Goal: Task Accomplishment & Management: Use online tool/utility

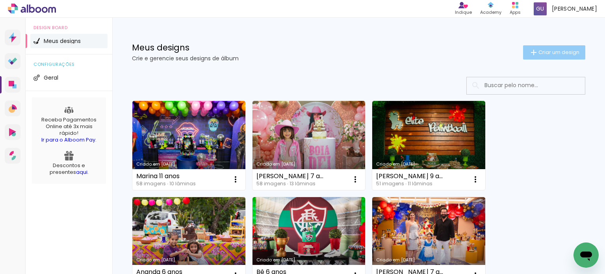
click at [542, 50] on span "Criar um design" at bounding box center [558, 52] width 41 height 5
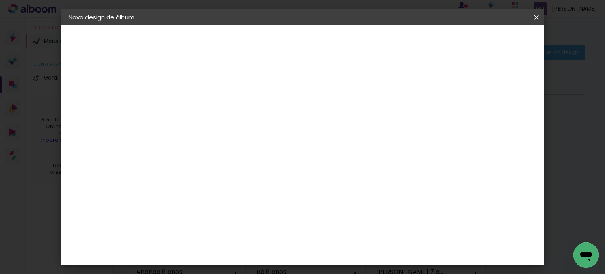
click at [197, 102] on input at bounding box center [197, 106] width 0 height 12
type input "f"
type input "Familia [PERSON_NAME]"
type paper-input "Familia [PERSON_NAME]"
click at [278, 35] on paper-button "Avançar" at bounding box center [258, 41] width 39 height 13
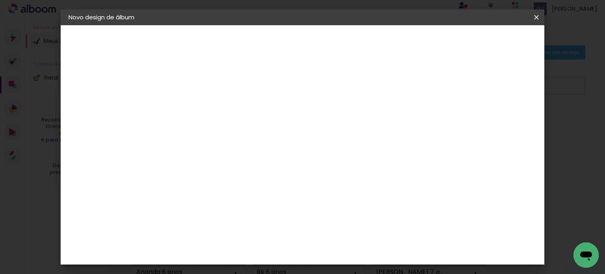
click at [257, 149] on input at bounding box center [218, 150] width 80 height 10
type input "go"
type paper-input "go"
click at [244, 180] on paper-item "Go image" at bounding box center [209, 179] width 69 height 20
click at [241, 181] on paper-item "Go image" at bounding box center [209, 179] width 69 height 20
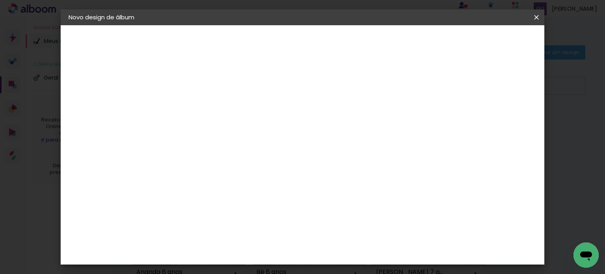
click at [205, 183] on paper-item "Go image" at bounding box center [209, 179] width 69 height 20
click at [195, 173] on div "Go image" at bounding box center [201, 179] width 19 height 13
click at [0, 0] on slot "Avançar" at bounding box center [0, 0] width 0 height 0
click at [240, 129] on paper-input-container "Linha" at bounding box center [217, 138] width 46 height 20
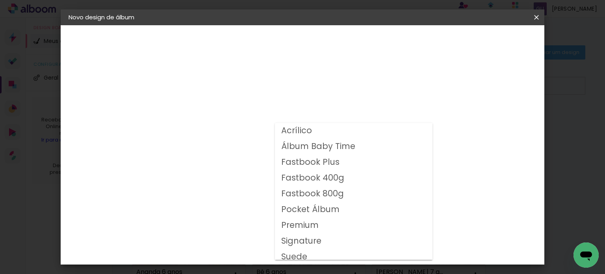
click at [345, 174] on paper-item "Fastbook 400g" at bounding box center [353, 178] width 157 height 16
type input "Fastbook 400g"
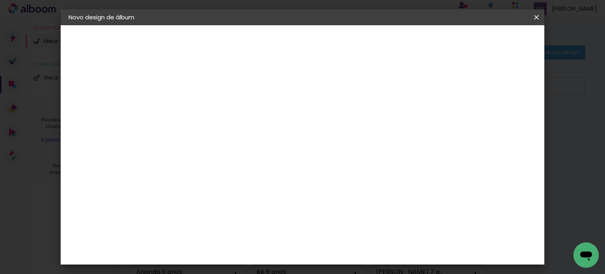
scroll to position [39, 0]
click at [280, 188] on span "20 × 25 cm" at bounding box center [264, 195] width 29 height 21
click at [0, 0] on slot "Avançar" at bounding box center [0, 0] width 0 height 0
type input "1"
type paper-input "1"
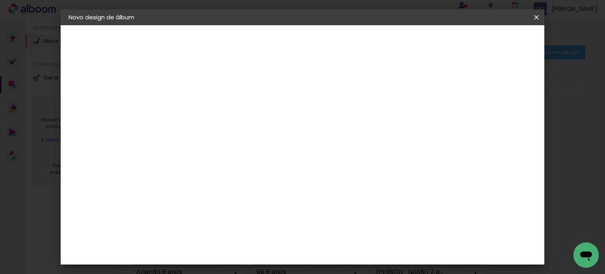
click at [200, 87] on input "1" at bounding box center [191, 85] width 27 height 10
click at [432, 46] on paper-button "Iniciar design" at bounding box center [406, 41] width 52 height 13
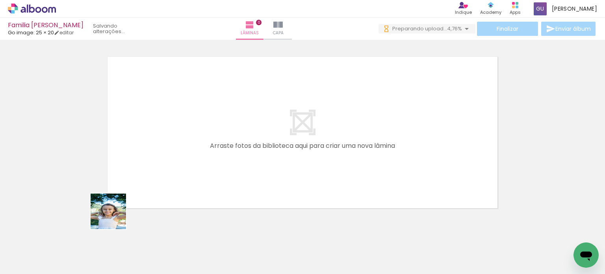
drag, startPoint x: 92, startPoint y: 258, endPoint x: 145, endPoint y: 225, distance: 62.4
click at [155, 168] on quentale-workspace at bounding box center [302, 137] width 605 height 274
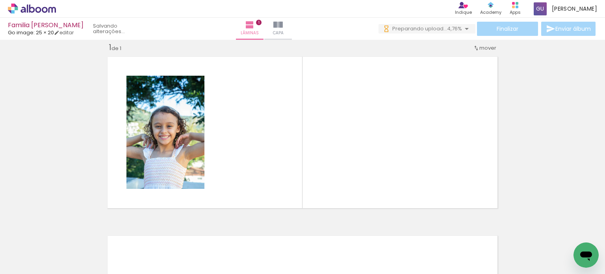
scroll to position [10, 0]
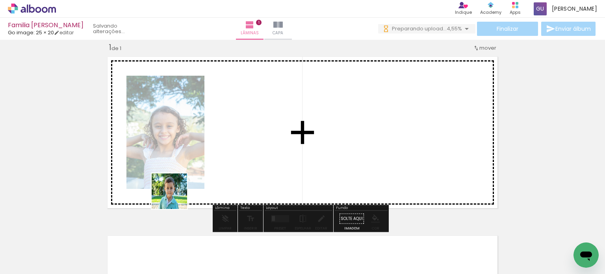
drag, startPoint x: 140, startPoint y: 235, endPoint x: 208, endPoint y: 214, distance: 71.2
click at [208, 171] on quentale-workspace at bounding box center [302, 137] width 605 height 274
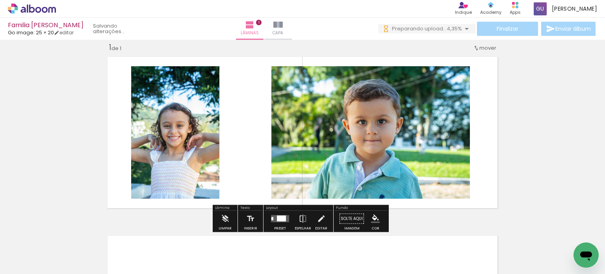
scroll to position [0, 0]
drag, startPoint x: 181, startPoint y: 245, endPoint x: 257, endPoint y: 162, distance: 112.3
click at [257, 162] on quentale-workspace at bounding box center [302, 137] width 605 height 274
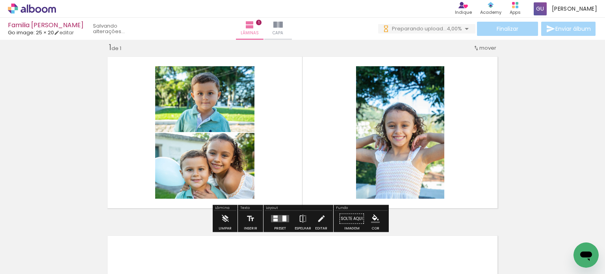
drag, startPoint x: 207, startPoint y: 252, endPoint x: 262, endPoint y: 151, distance: 114.9
click at [262, 151] on quentale-workspace at bounding box center [302, 137] width 605 height 274
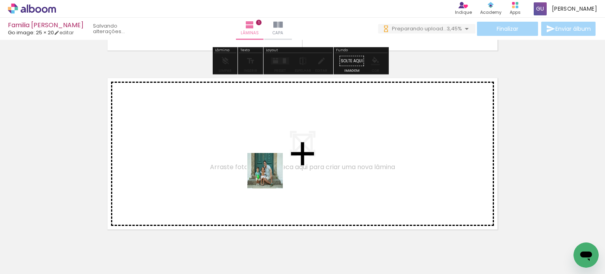
drag, startPoint x: 256, startPoint y: 246, endPoint x: 271, endPoint y: 176, distance: 71.2
click at [271, 176] on quentale-workspace at bounding box center [302, 137] width 605 height 274
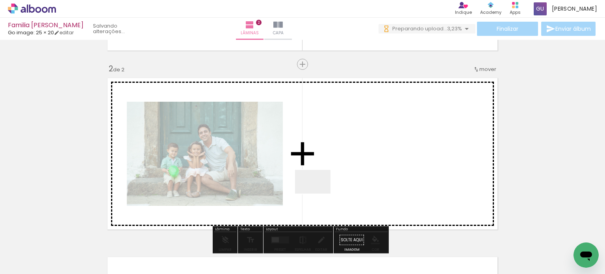
scroll to position [189, 0]
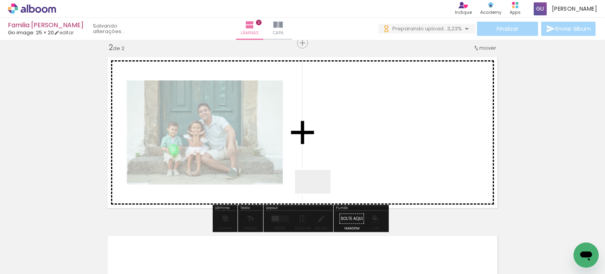
drag, startPoint x: 319, startPoint y: 193, endPoint x: 328, endPoint y: 200, distance: 11.0
click at [319, 192] on quentale-workspace at bounding box center [302, 137] width 605 height 274
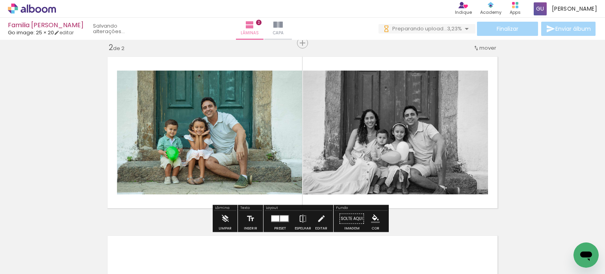
drag, startPoint x: 351, startPoint y: 244, endPoint x: 513, endPoint y: 168, distance: 178.9
click at [354, 171] on quentale-workspace at bounding box center [302, 137] width 605 height 274
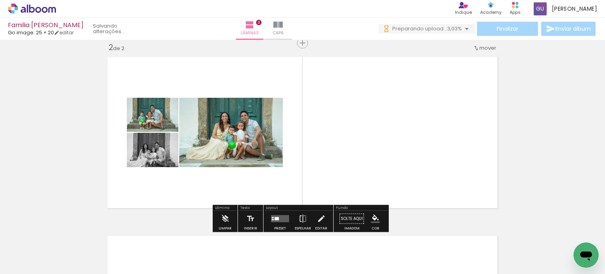
scroll to position [307, 0]
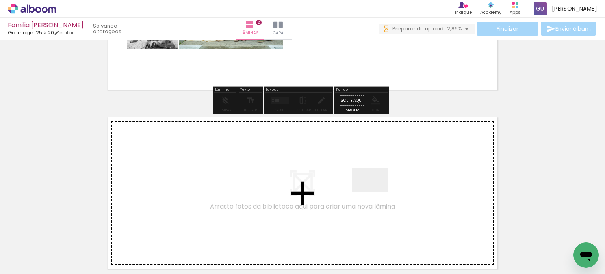
drag, startPoint x: 383, startPoint y: 230, endPoint x: 427, endPoint y: 250, distance: 48.1
click at [375, 189] on quentale-workspace at bounding box center [302, 137] width 605 height 274
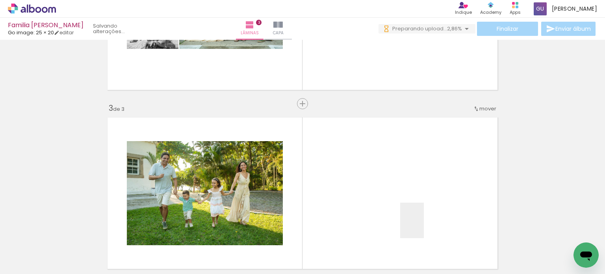
drag, startPoint x: 419, startPoint y: 252, endPoint x: 420, endPoint y: 206, distance: 45.3
click at [422, 212] on quentale-workspace at bounding box center [302, 137] width 605 height 274
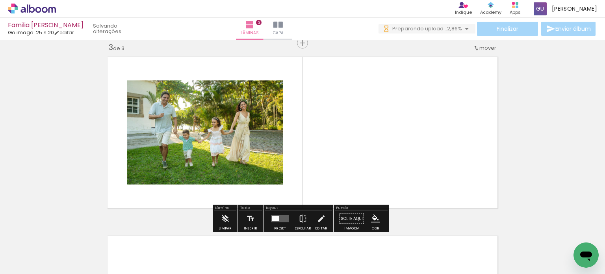
scroll to position [0, 0]
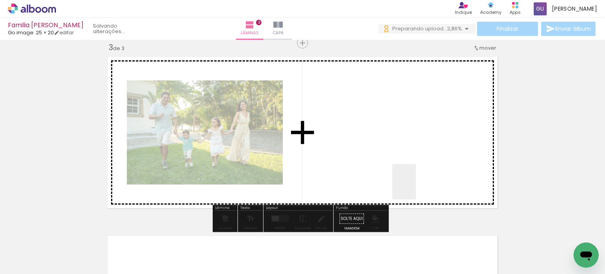
drag, startPoint x: 438, startPoint y: 235, endPoint x: 472, endPoint y: 261, distance: 42.4
click at [407, 172] on quentale-workspace at bounding box center [302, 137] width 605 height 274
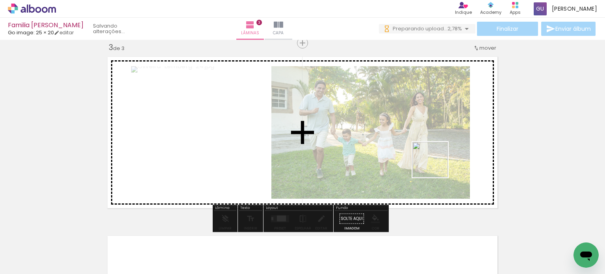
drag, startPoint x: 436, startPoint y: 165, endPoint x: 575, endPoint y: 168, distance: 139.0
click at [433, 162] on quentale-workspace at bounding box center [302, 137] width 605 height 274
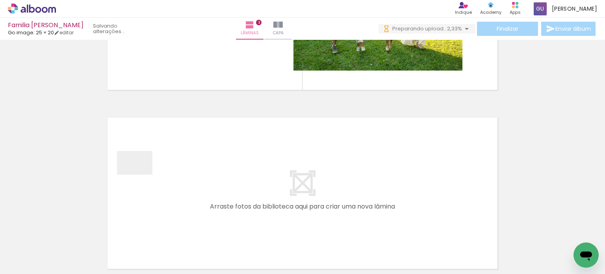
click at [141, 174] on quentale-workspace at bounding box center [302, 137] width 605 height 274
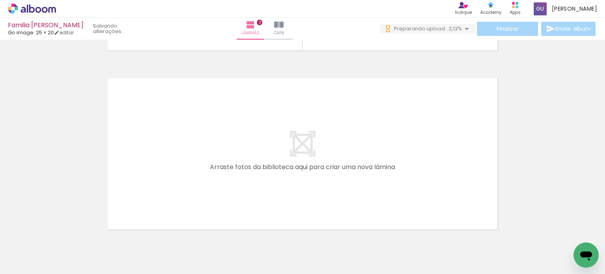
drag, startPoint x: 135, startPoint y: 258, endPoint x: 175, endPoint y: 168, distance: 98.9
click at [175, 168] on quentale-workspace at bounding box center [302, 137] width 605 height 274
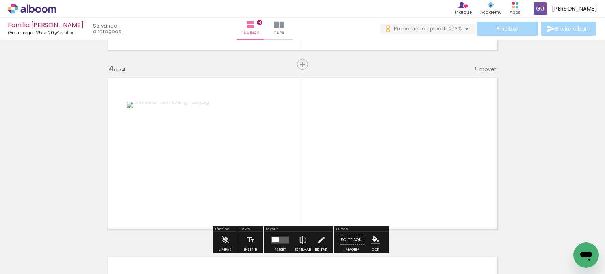
scroll to position [0, 0]
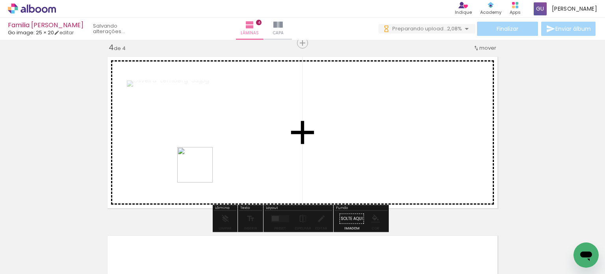
drag, startPoint x: 183, startPoint y: 252, endPoint x: 206, endPoint y: 156, distance: 99.3
click at [206, 156] on quentale-workspace at bounding box center [302, 137] width 605 height 274
drag, startPoint x: 221, startPoint y: 244, endPoint x: 225, endPoint y: 173, distance: 71.0
click at [225, 173] on quentale-workspace at bounding box center [302, 137] width 605 height 274
drag, startPoint x: 274, startPoint y: 156, endPoint x: 301, endPoint y: 228, distance: 77.4
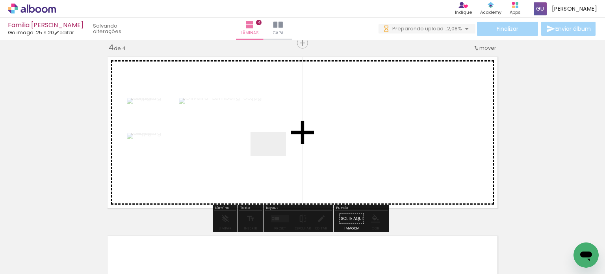
click at [274, 155] on quentale-workspace at bounding box center [302, 137] width 605 height 274
drag, startPoint x: 307, startPoint y: 253, endPoint x: 339, endPoint y: 270, distance: 35.6
click at [318, 164] on quentale-workspace at bounding box center [302, 137] width 605 height 274
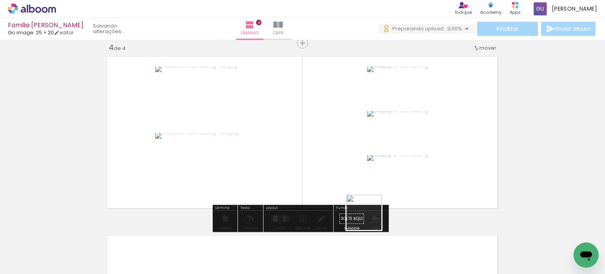
drag, startPoint x: 359, startPoint y: 245, endPoint x: 395, endPoint y: 250, distance: 36.2
click at [407, 151] on quentale-workspace at bounding box center [302, 137] width 605 height 274
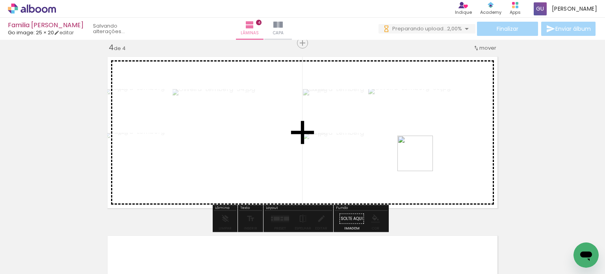
drag, startPoint x: 396, startPoint y: 250, endPoint x: 439, endPoint y: 244, distance: 43.2
click at [421, 159] on quentale-workspace at bounding box center [302, 137] width 605 height 274
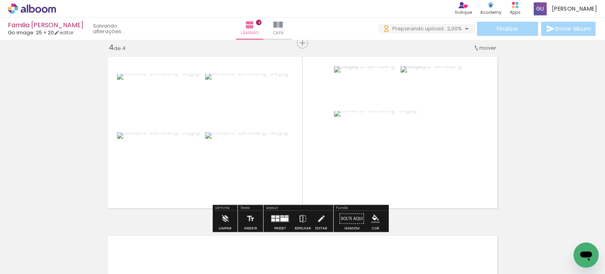
drag, startPoint x: 441, startPoint y: 245, endPoint x: 515, endPoint y: 211, distance: 81.7
click at [450, 144] on quentale-workspace at bounding box center [302, 137] width 605 height 274
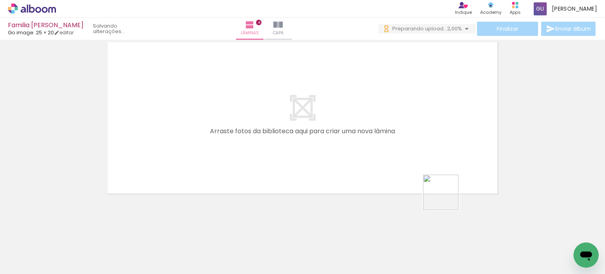
drag, startPoint x: 477, startPoint y: 259, endPoint x: 446, endPoint y: 196, distance: 70.1
click at [446, 197] on quentale-workspace at bounding box center [302, 137] width 605 height 274
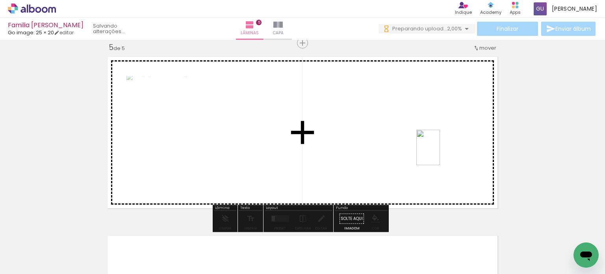
drag, startPoint x: 505, startPoint y: 249, endPoint x: 439, endPoint y: 152, distance: 117.3
click at [439, 152] on quentale-workspace at bounding box center [302, 137] width 605 height 274
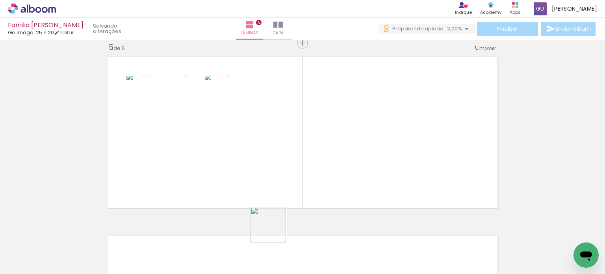
drag, startPoint x: 250, startPoint y: 253, endPoint x: 365, endPoint y: 178, distance: 136.8
click at [396, 153] on quentale-workspace at bounding box center [302, 137] width 605 height 274
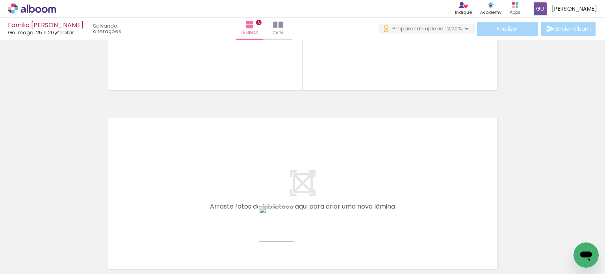
drag, startPoint x: 285, startPoint y: 248, endPoint x: 320, endPoint y: 246, distance: 35.1
click at [282, 162] on quentale-workspace at bounding box center [302, 137] width 605 height 274
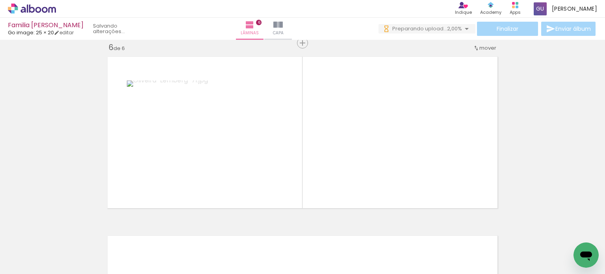
drag, startPoint x: 323, startPoint y: 250, endPoint x: 352, endPoint y: 245, distance: 29.5
click at [327, 196] on quentale-workspace at bounding box center [302, 137] width 605 height 274
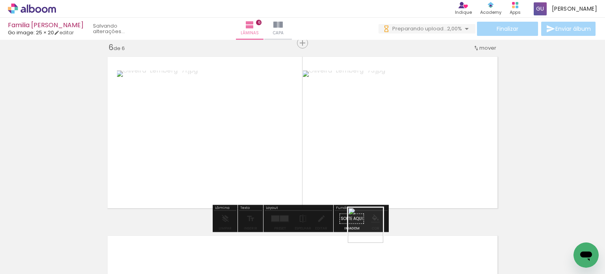
drag, startPoint x: 361, startPoint y: 252, endPoint x: 419, endPoint y: 256, distance: 57.6
click at [377, 181] on quentale-workspace at bounding box center [302, 137] width 605 height 274
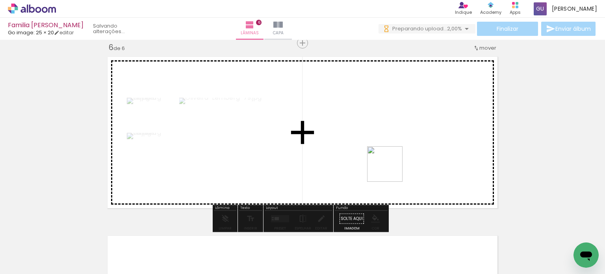
drag, startPoint x: 417, startPoint y: 254, endPoint x: 435, endPoint y: 244, distance: 21.0
click at [387, 159] on quentale-workspace at bounding box center [302, 137] width 605 height 274
drag, startPoint x: 461, startPoint y: 180, endPoint x: 553, endPoint y: 173, distance: 92.0
click at [452, 151] on quentale-workspace at bounding box center [302, 137] width 605 height 274
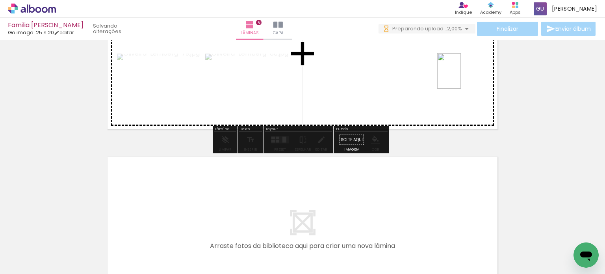
drag, startPoint x: 505, startPoint y: 253, endPoint x: 536, endPoint y: 167, distance: 92.2
click at [462, 78] on quentale-workspace at bounding box center [302, 137] width 605 height 274
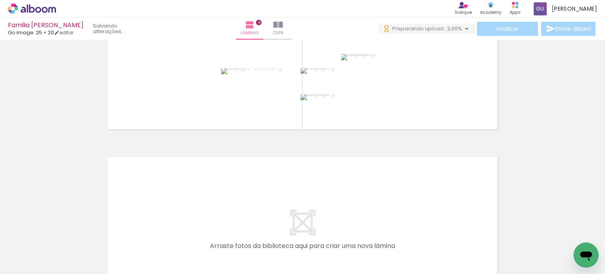
scroll to position [1061, 0]
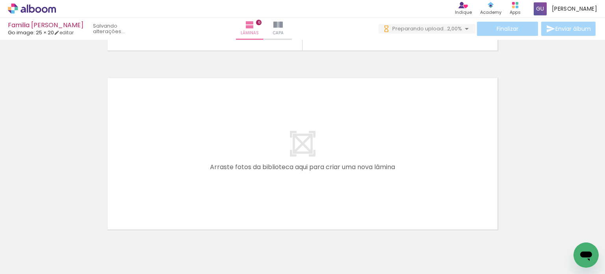
drag, startPoint x: 306, startPoint y: 253, endPoint x: 333, endPoint y: 236, distance: 32.6
click at [301, 119] on quentale-workspace at bounding box center [302, 137] width 605 height 274
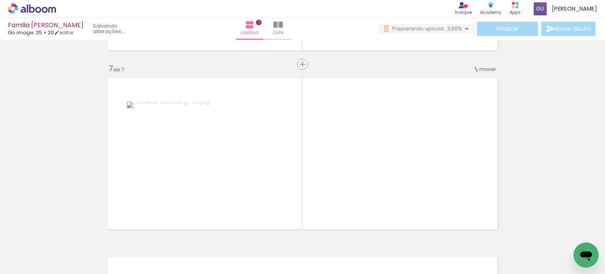
scroll to position [1082, 0]
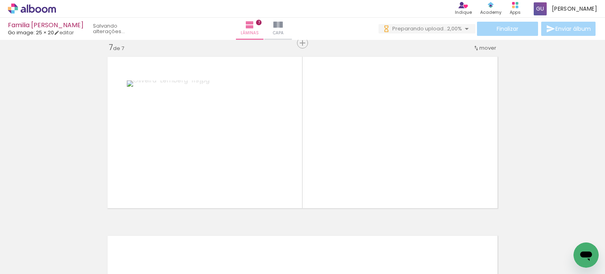
drag, startPoint x: 349, startPoint y: 179, endPoint x: 406, endPoint y: 251, distance: 92.0
click at [353, 167] on quentale-workspace at bounding box center [302, 137] width 605 height 274
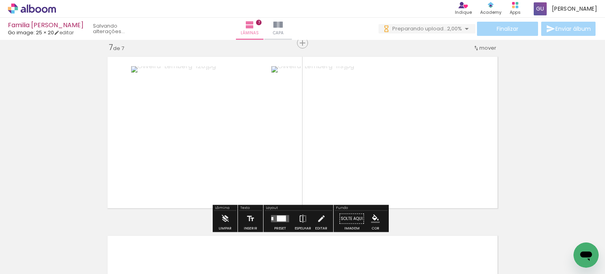
drag, startPoint x: 391, startPoint y: 258, endPoint x: 403, endPoint y: 144, distance: 114.0
click at [403, 144] on quentale-workspace at bounding box center [302, 137] width 605 height 274
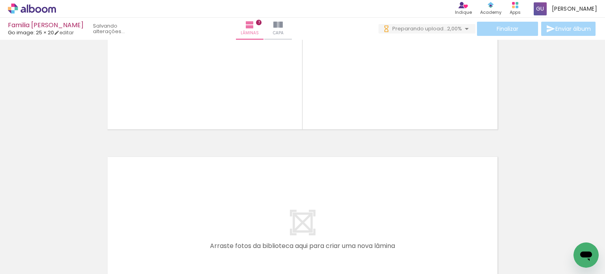
scroll to position [1200, 0]
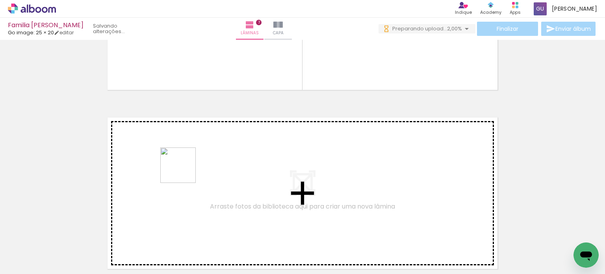
drag, startPoint x: 170, startPoint y: 249, endPoint x: 197, endPoint y: 146, distance: 107.0
click at [197, 146] on quentale-workspace at bounding box center [302, 137] width 605 height 274
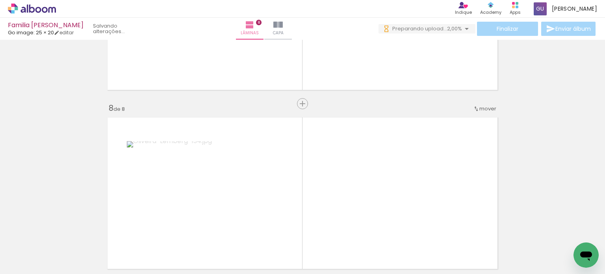
scroll to position [1261, 0]
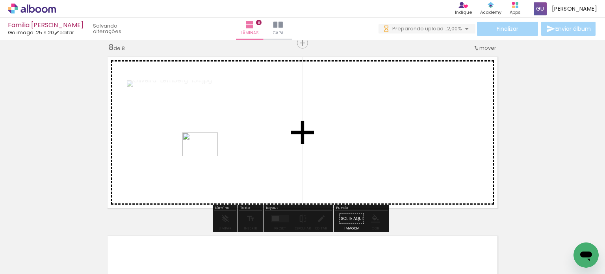
drag, startPoint x: 194, startPoint y: 237, endPoint x: 211, endPoint y: 173, distance: 66.4
click at [206, 156] on quentale-workspace at bounding box center [302, 137] width 605 height 274
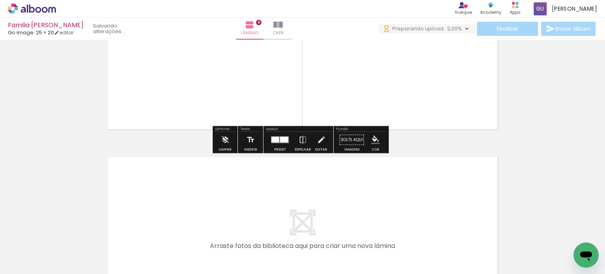
scroll to position [1379, 0]
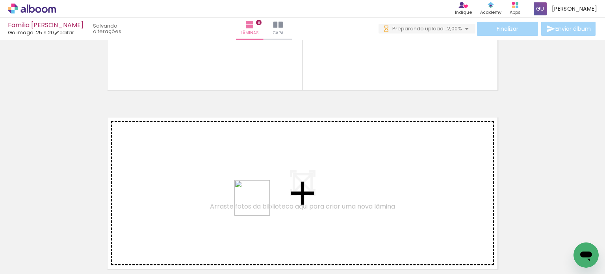
drag, startPoint x: 261, startPoint y: 254, endPoint x: 300, endPoint y: 245, distance: 39.9
click at [252, 160] on quentale-workspace at bounding box center [302, 137] width 605 height 274
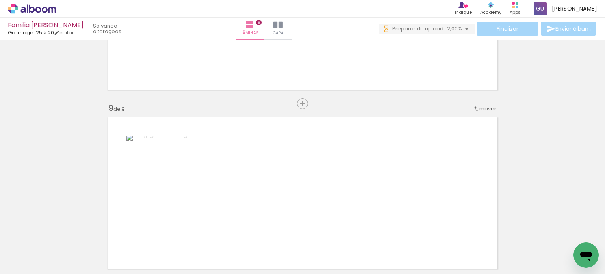
scroll to position [1440, 0]
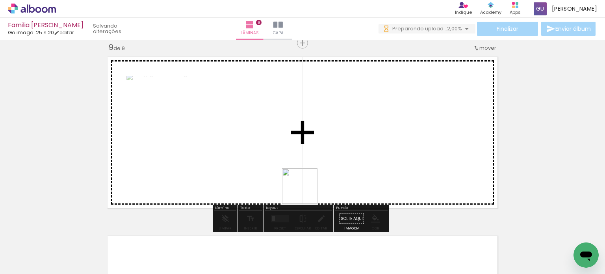
drag, startPoint x: 296, startPoint y: 238, endPoint x: 337, endPoint y: 246, distance: 41.4
click at [307, 179] on quentale-workspace at bounding box center [302, 137] width 605 height 274
drag, startPoint x: 336, startPoint y: 138, endPoint x: 422, endPoint y: 259, distance: 147.9
click at [338, 116] on quentale-workspace at bounding box center [302, 137] width 605 height 274
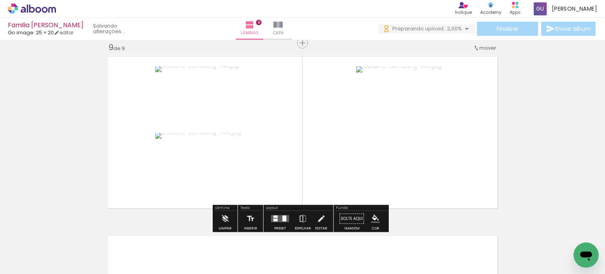
drag, startPoint x: 382, startPoint y: 248, endPoint x: 436, endPoint y: 232, distance: 56.5
click at [383, 178] on quentale-workspace at bounding box center [302, 137] width 605 height 274
drag, startPoint x: 436, startPoint y: 232, endPoint x: 433, endPoint y: 202, distance: 30.0
click at [425, 169] on quentale-workspace at bounding box center [302, 137] width 605 height 274
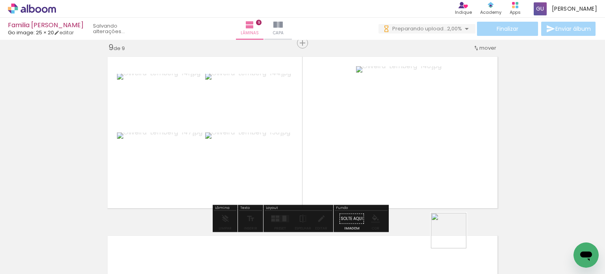
drag, startPoint x: 454, startPoint y: 236, endPoint x: 497, endPoint y: 254, distance: 46.4
click at [433, 175] on quentale-workspace at bounding box center [302, 137] width 605 height 274
drag, startPoint x: 507, startPoint y: 238, endPoint x: 529, endPoint y: 249, distance: 24.8
click at [452, 166] on quentale-workspace at bounding box center [302, 137] width 605 height 274
drag, startPoint x: 534, startPoint y: 214, endPoint x: 496, endPoint y: 174, distance: 54.9
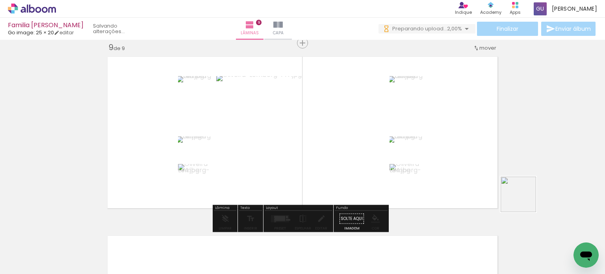
click at [459, 148] on quentale-workspace at bounding box center [302, 137] width 605 height 274
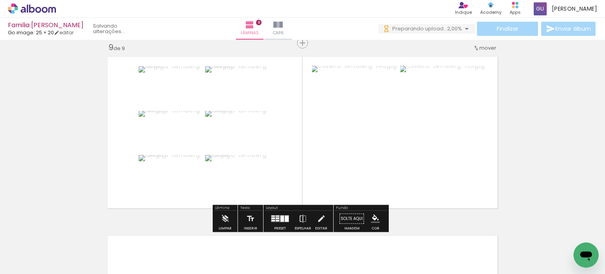
scroll to position [1519, 0]
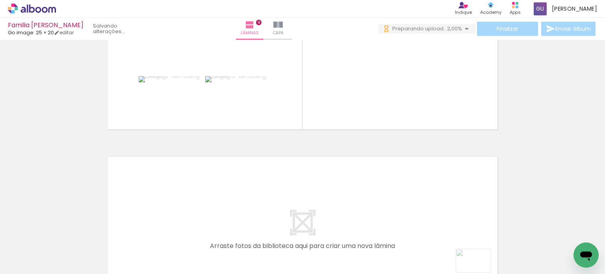
drag, startPoint x: 467, startPoint y: 267, endPoint x: 481, endPoint y: 272, distance: 15.2
click at [65, 272] on iron-horizontal-list at bounding box center [57, 248] width 16 height 49
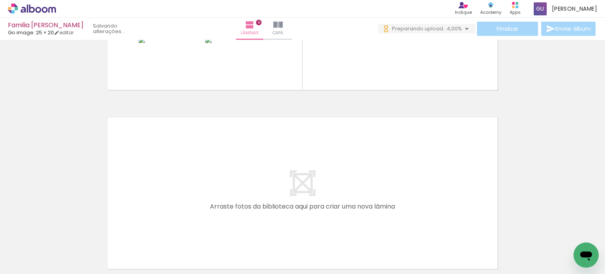
scroll to position [1597, 0]
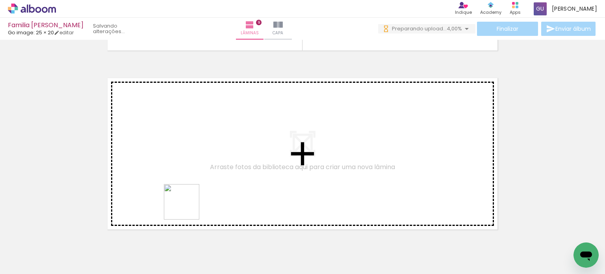
drag, startPoint x: 178, startPoint y: 252, endPoint x: 224, endPoint y: 237, distance: 47.8
click at [189, 196] on quentale-workspace at bounding box center [302, 137] width 605 height 274
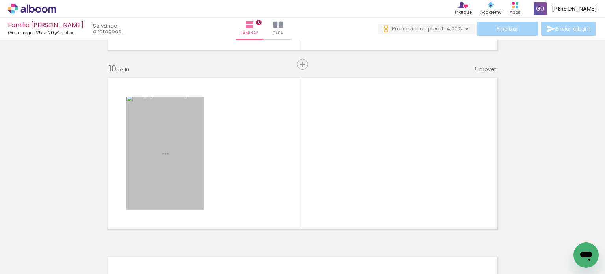
scroll to position [1619, 0]
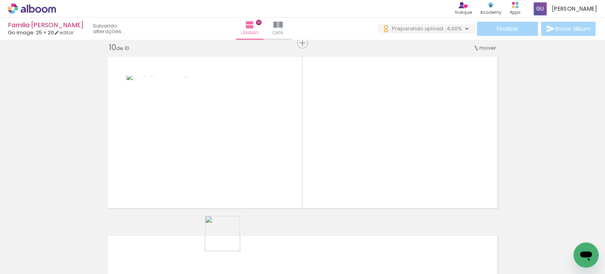
drag, startPoint x: 228, startPoint y: 254, endPoint x: 280, endPoint y: 237, distance: 55.0
click at [230, 192] on quentale-workspace at bounding box center [302, 137] width 605 height 274
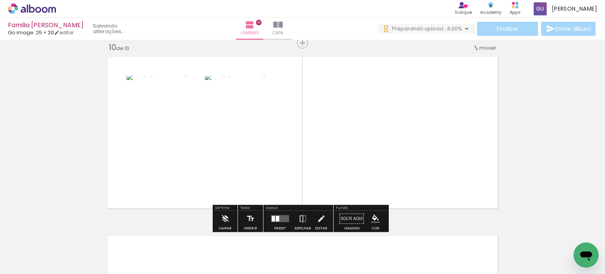
drag, startPoint x: 272, startPoint y: 235, endPoint x: 350, endPoint y: 228, distance: 77.6
click at [293, 178] on quentale-workspace at bounding box center [302, 137] width 605 height 274
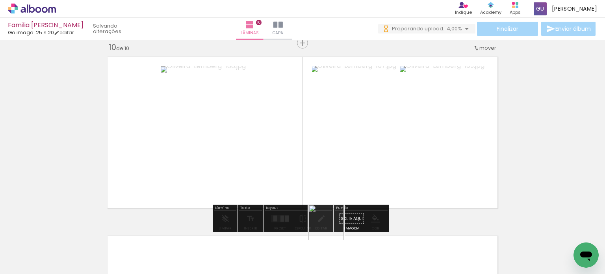
drag, startPoint x: 332, startPoint y: 240, endPoint x: 343, endPoint y: 206, distance: 36.0
click at [338, 206] on quentale-workspace at bounding box center [302, 137] width 605 height 274
drag, startPoint x: 315, startPoint y: 237, endPoint x: 360, endPoint y: 242, distance: 44.8
click at [315, 184] on quentale-workspace at bounding box center [302, 137] width 605 height 274
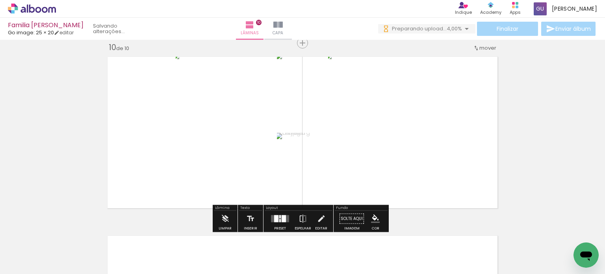
drag, startPoint x: 356, startPoint y: 174, endPoint x: 393, endPoint y: 245, distance: 80.5
click at [356, 164] on quentale-workspace at bounding box center [302, 137] width 605 height 274
drag, startPoint x: 397, startPoint y: 245, endPoint x: 435, endPoint y: 243, distance: 37.9
click at [387, 168] on quentale-workspace at bounding box center [302, 137] width 605 height 274
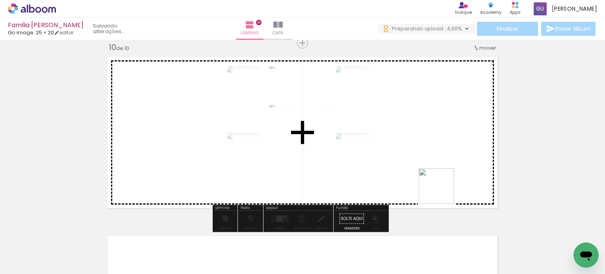
drag, startPoint x: 442, startPoint y: 192, endPoint x: 485, endPoint y: 256, distance: 77.1
click at [443, 174] on quentale-workspace at bounding box center [302, 137] width 605 height 274
drag, startPoint x: 465, startPoint y: 174, endPoint x: 480, endPoint y: 211, distance: 39.6
click at [465, 172] on quentale-workspace at bounding box center [302, 137] width 605 height 274
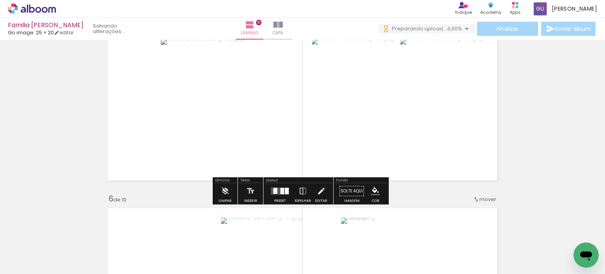
scroll to position [516, 0]
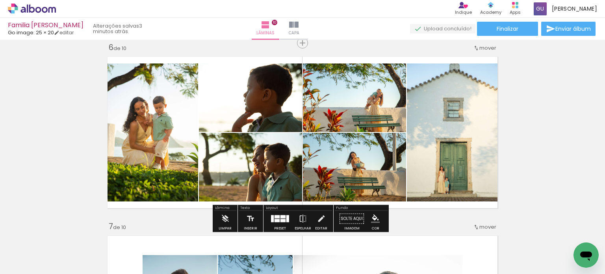
scroll to position [0, 1667]
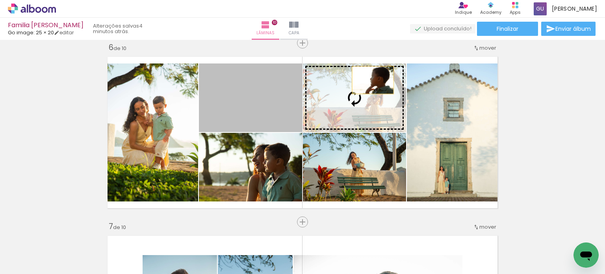
drag, startPoint x: 278, startPoint y: 93, endPoint x: 387, endPoint y: 79, distance: 110.4
click at [0, 0] on slot at bounding box center [0, 0] width 0 height 0
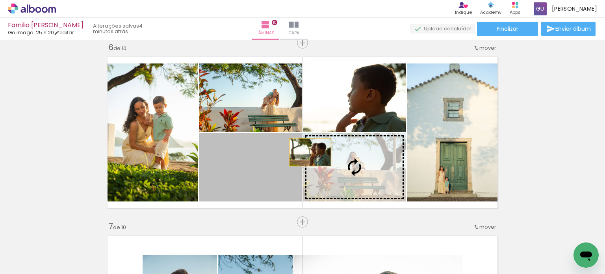
drag, startPoint x: 280, startPoint y: 161, endPoint x: 321, endPoint y: 150, distance: 42.2
click at [0, 0] on slot at bounding box center [0, 0] width 0 height 0
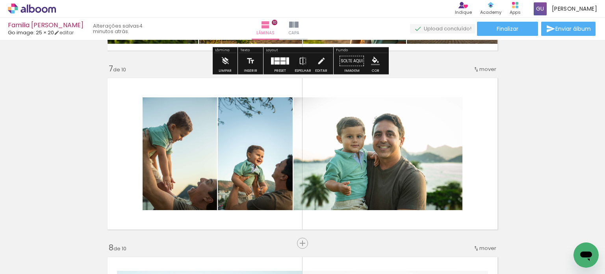
scroll to position [1100, 0]
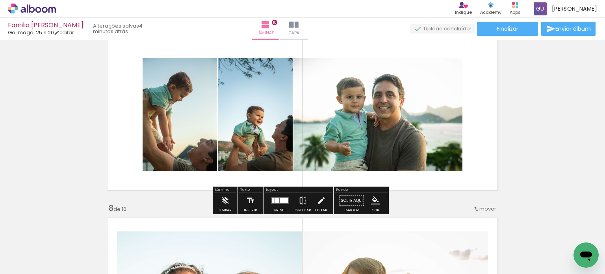
click at [289, 204] on paper-button "Preset" at bounding box center [279, 203] width 25 height 20
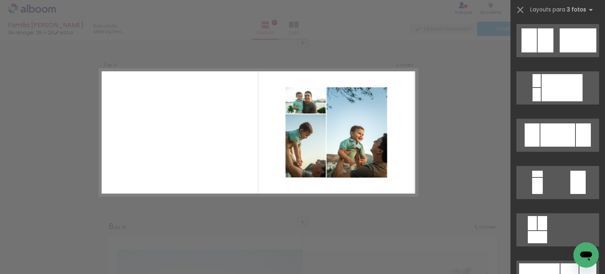
scroll to position [866, 0]
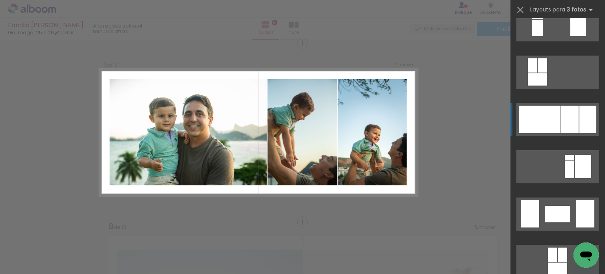
click at [538, 113] on div at bounding box center [539, 120] width 41 height 28
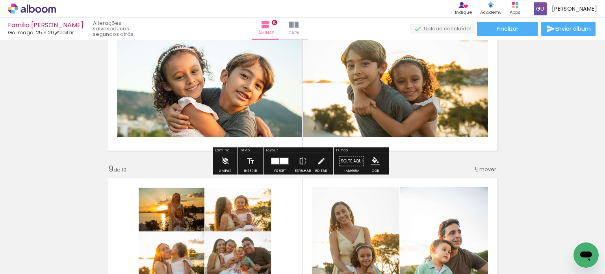
scroll to position [1358, 0]
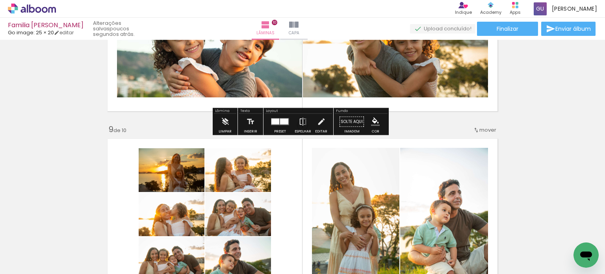
drag, startPoint x: 484, startPoint y: 104, endPoint x: 494, endPoint y: 70, distance: 35.0
click at [494, 70] on quentale-layouter at bounding box center [303, 35] width 398 height 159
click at [486, 66] on quentale-layouter at bounding box center [303, 35] width 398 height 159
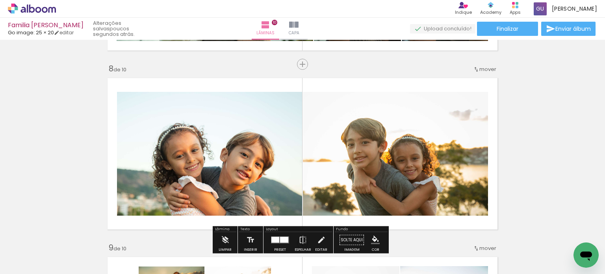
scroll to position [1279, 0]
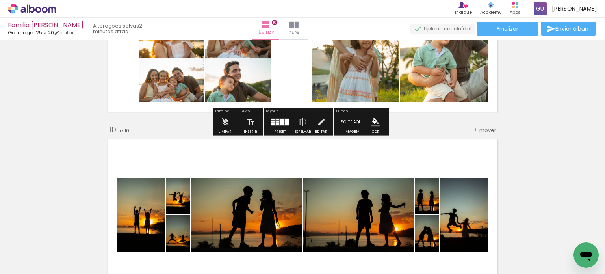
scroll to position [1418, 0]
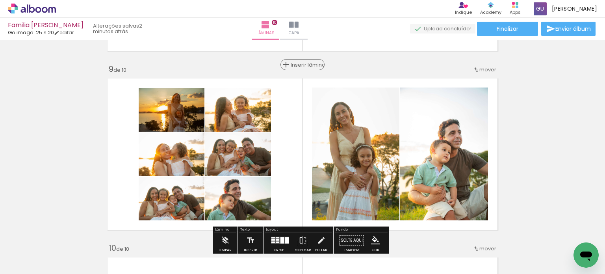
click at [300, 67] on span "Inserir lâmina" at bounding box center [306, 64] width 31 height 5
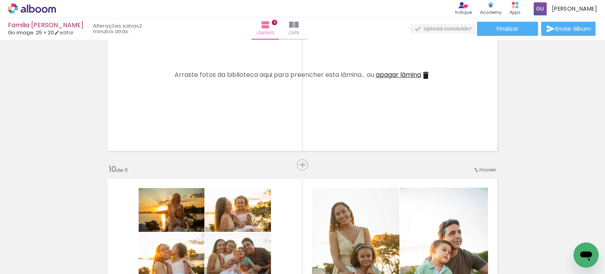
scroll to position [0, 1667]
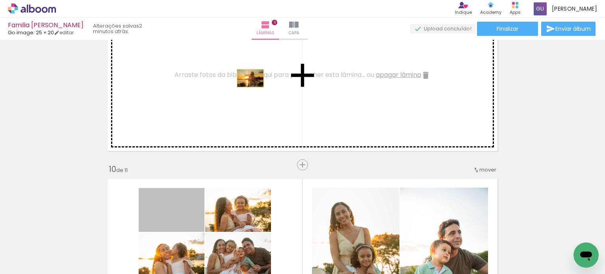
drag, startPoint x: 199, startPoint y: 215, endPoint x: 249, endPoint y: 219, distance: 50.5
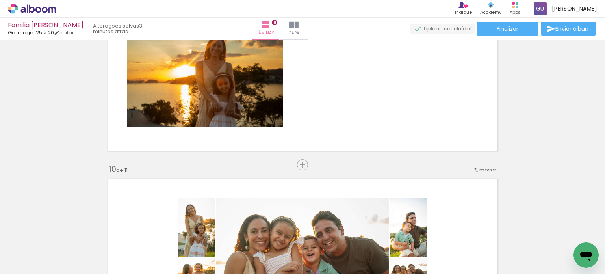
scroll to position [1536, 0]
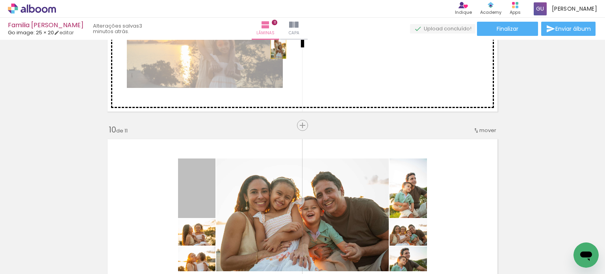
drag, startPoint x: 207, startPoint y: 203, endPoint x: 275, endPoint y: 46, distance: 170.7
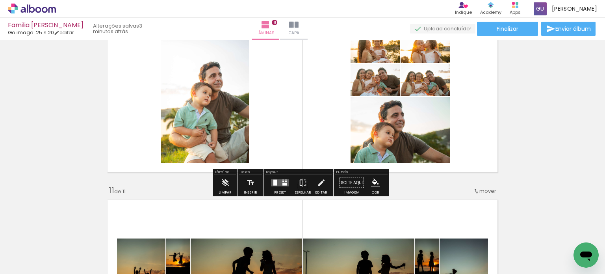
scroll to position [1615, 0]
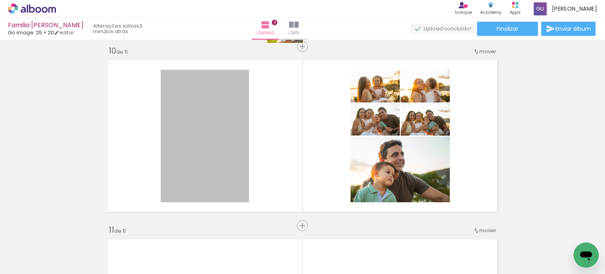
drag, startPoint x: 234, startPoint y: 130, endPoint x: 282, endPoint y: 16, distance: 123.0
click at [0, 0] on div "Familia Lemberg Oliveira Go image: 25 × 20 editar 3 minutos atrás. Lâminas 11 C…" at bounding box center [0, 0] width 0 height 0
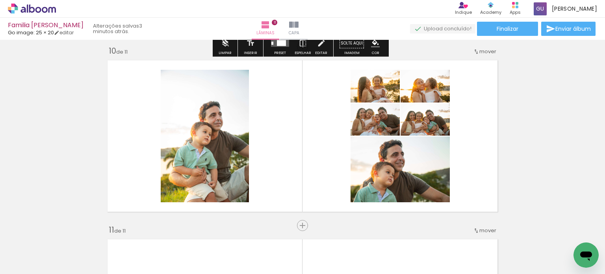
scroll to position [1536, 0]
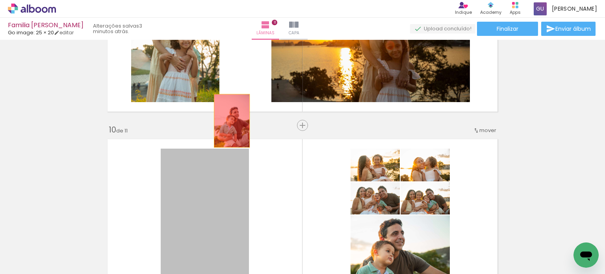
drag, startPoint x: 222, startPoint y: 194, endPoint x: 378, endPoint y: 156, distance: 159.8
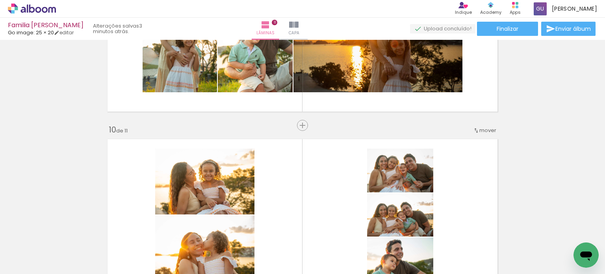
scroll to position [1576, 0]
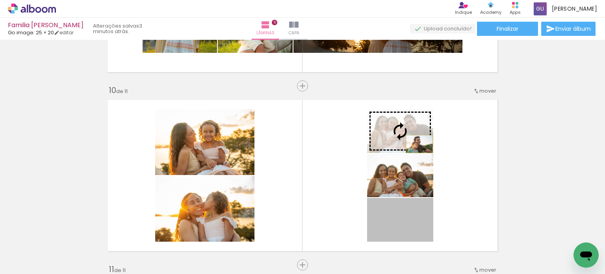
drag, startPoint x: 427, startPoint y: 220, endPoint x: 422, endPoint y: 144, distance: 75.7
click at [0, 0] on slot at bounding box center [0, 0] width 0 height 0
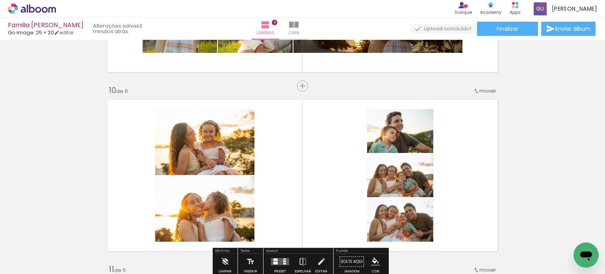
scroll to position [1536, 0]
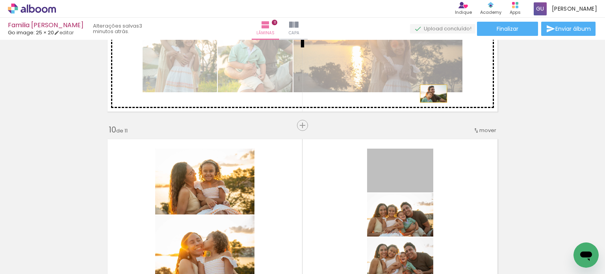
drag, startPoint x: 425, startPoint y: 166, endPoint x: 392, endPoint y: 110, distance: 65.0
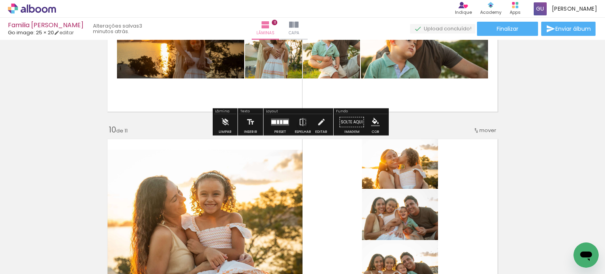
scroll to position [1458, 0]
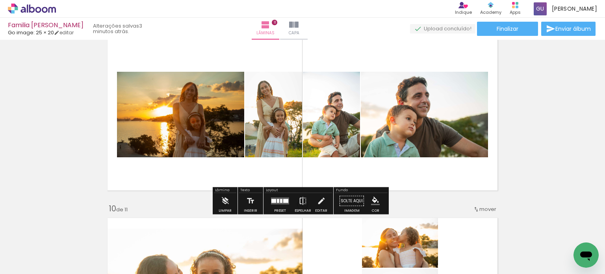
click at [304, 196] on iron-icon at bounding box center [302, 201] width 9 height 16
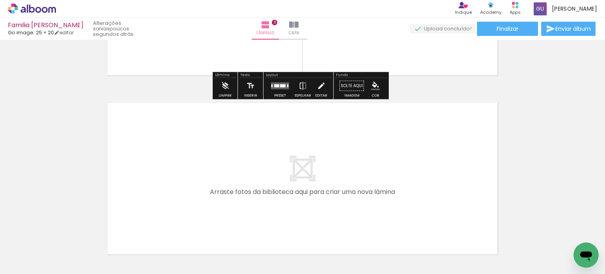
scroll to position [1772, 0]
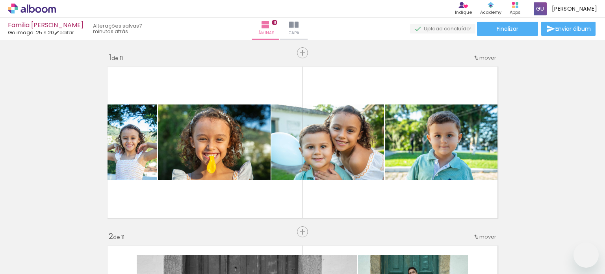
click at [0, 0] on slot at bounding box center [0, 0] width 0 height 0
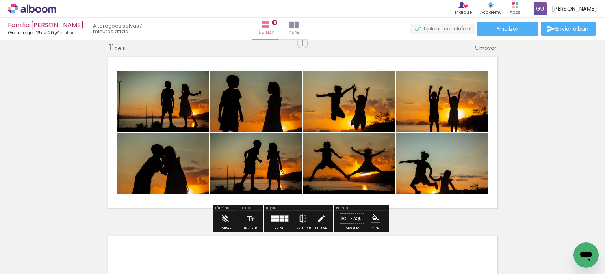
scroll to position [0, 1667]
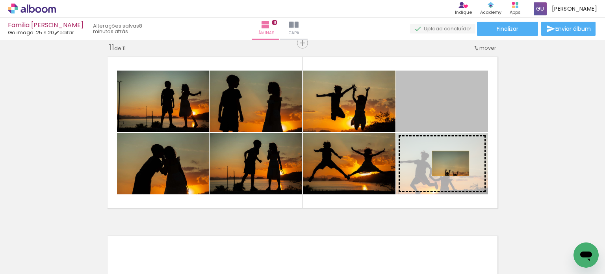
drag, startPoint x: 449, startPoint y: 102, endPoint x: 447, endPoint y: 163, distance: 61.0
click at [0, 0] on slot at bounding box center [0, 0] width 0 height 0
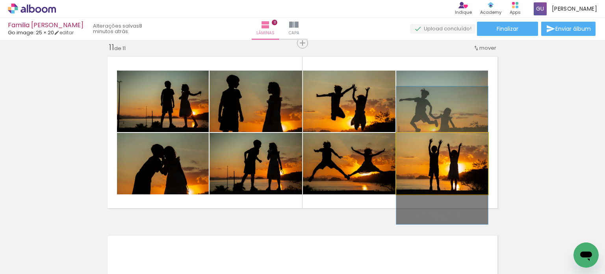
drag, startPoint x: 457, startPoint y: 174, endPoint x: 458, endPoint y: 166, distance: 8.3
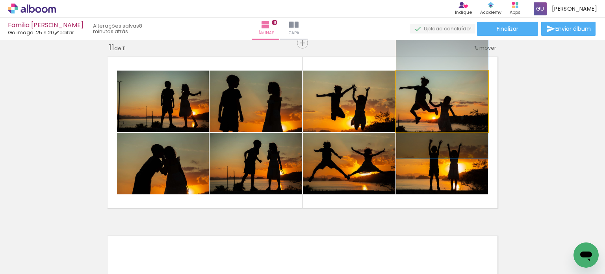
drag, startPoint x: 443, startPoint y: 102, endPoint x: 440, endPoint y: 90, distance: 12.0
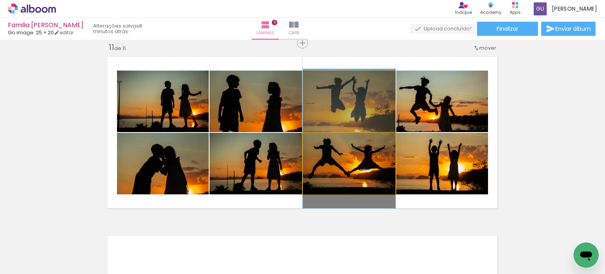
drag, startPoint x: 361, startPoint y: 155, endPoint x: 357, endPoint y: 152, distance: 4.5
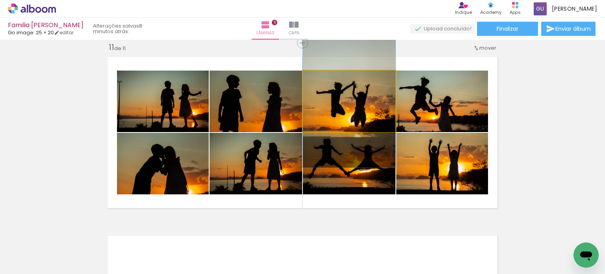
drag, startPoint x: 348, startPoint y: 105, endPoint x: 347, endPoint y: 110, distance: 4.7
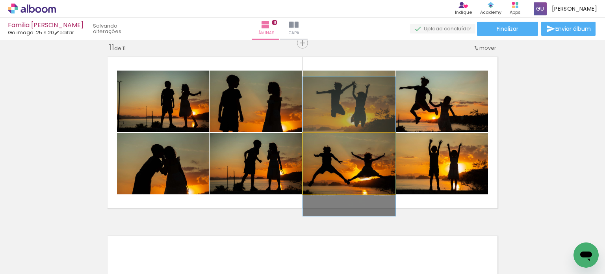
drag, startPoint x: 362, startPoint y: 157, endPoint x: 359, endPoint y: 165, distance: 8.2
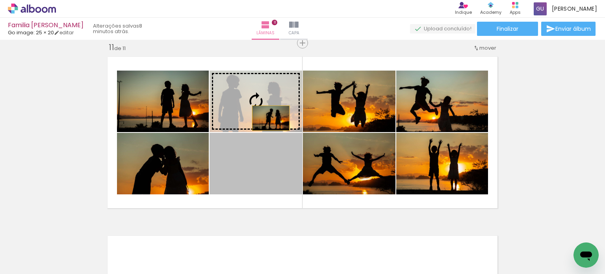
drag, startPoint x: 276, startPoint y: 165, endPoint x: 268, endPoint y: 118, distance: 48.4
click at [0, 0] on slot at bounding box center [0, 0] width 0 height 0
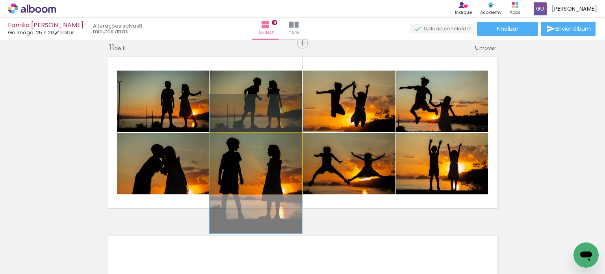
drag, startPoint x: 271, startPoint y: 171, endPoint x: 213, endPoint y: 172, distance: 57.9
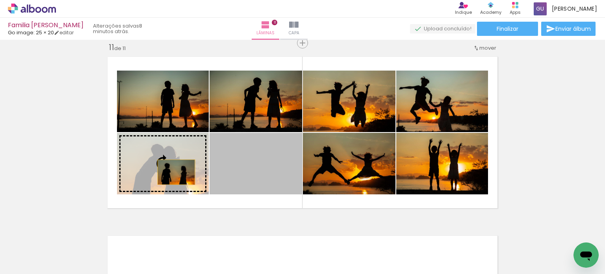
drag, startPoint x: 244, startPoint y: 168, endPoint x: 156, endPoint y: 174, distance: 88.8
click at [0, 0] on slot at bounding box center [0, 0] width 0 height 0
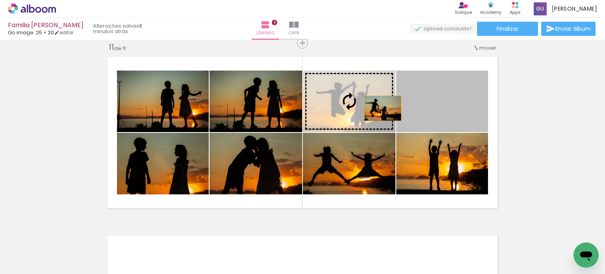
drag, startPoint x: 451, startPoint y: 109, endPoint x: 369, endPoint y: 107, distance: 81.9
click at [0, 0] on slot at bounding box center [0, 0] width 0 height 0
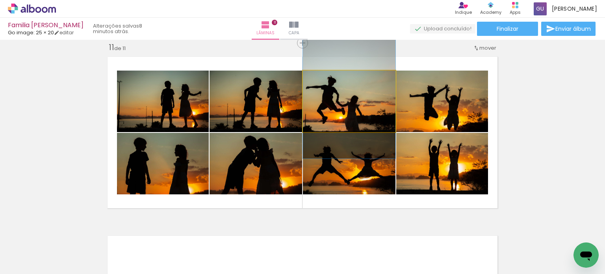
drag, startPoint x: 335, startPoint y: 97, endPoint x: 318, endPoint y: 86, distance: 20.2
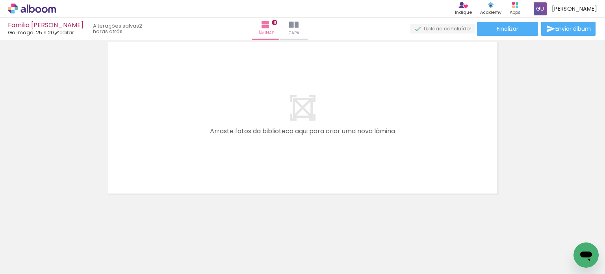
scroll to position [0, 1667]
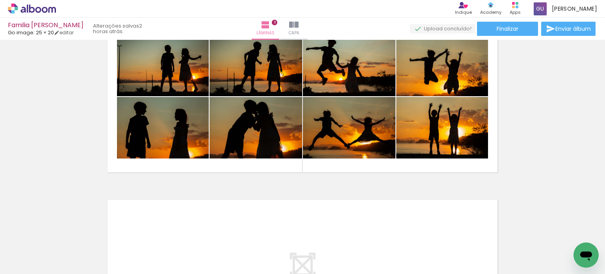
scroll to position [1715, 0]
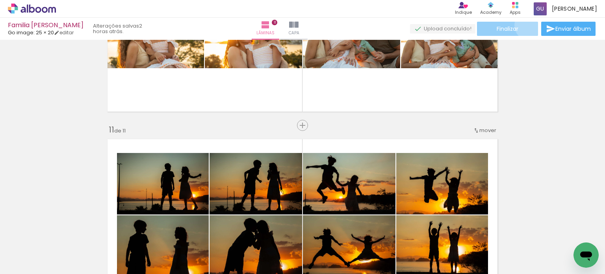
click at [526, 25] on paper-button "Finalizar" at bounding box center [507, 29] width 61 height 14
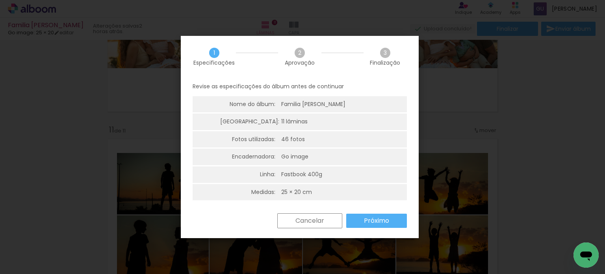
click at [360, 211] on div "Revise as especificações do álbum antes de continuar Nome do álbum: Familia [PE…" at bounding box center [300, 145] width 238 height 136
click at [0, 0] on slot "Próximo" at bounding box center [0, 0] width 0 height 0
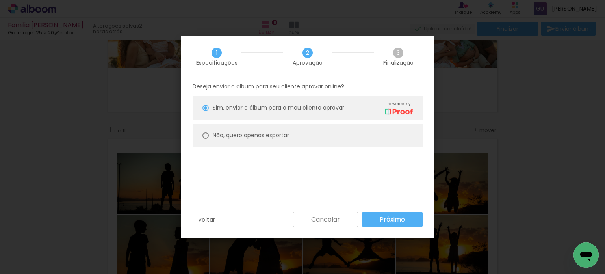
click at [319, 145] on paper-radio-button "Não, quero apenas exportar" at bounding box center [308, 136] width 230 height 24
type paper-radio-button "on"
click at [395, 224] on paper-button "Próximo" at bounding box center [392, 219] width 61 height 14
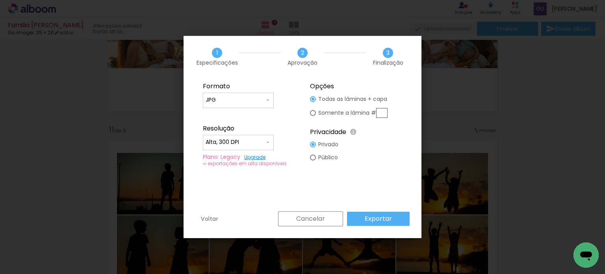
click at [239, 144] on input "Alta, 300 DPI" at bounding box center [235, 142] width 59 height 8
click at [248, 155] on paper-item "Baixa" at bounding box center [238, 156] width 71 height 16
type input "Baixa"
click at [0, 0] on slot "Exportar" at bounding box center [0, 0] width 0 height 0
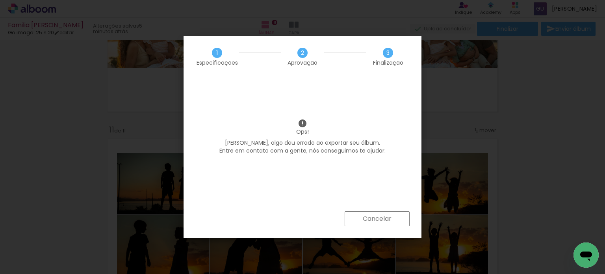
scroll to position [0, 1667]
click at [405, 206] on div "Ops! [PERSON_NAME], algo deu errado ao exportar seu álbum. Entre em contato com…" at bounding box center [302, 144] width 238 height 134
click at [0, 0] on slot "Cancelar" at bounding box center [0, 0] width 0 height 0
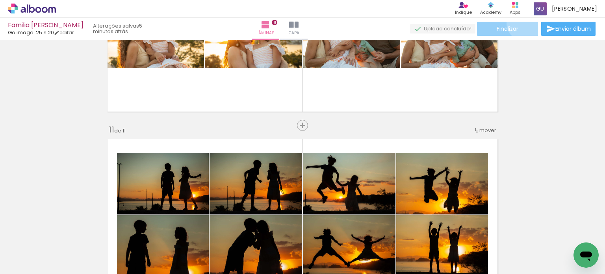
click at [521, 23] on paper-button "Finalizar" at bounding box center [507, 29] width 61 height 14
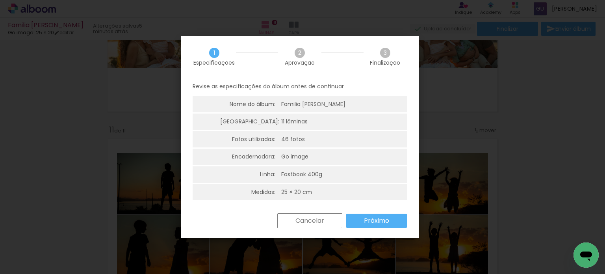
click at [376, 209] on div "Revise as especificações do álbum antes de continuar Nome do álbum: Familia [PE…" at bounding box center [300, 145] width 238 height 136
click at [0, 0] on slot "Próximo" at bounding box center [0, 0] width 0 height 0
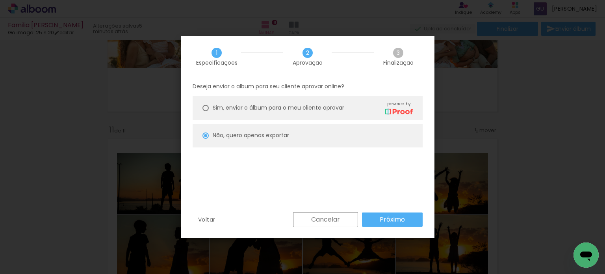
click at [372, 219] on paper-button "Próximo" at bounding box center [392, 219] width 61 height 14
type input "Baixa"
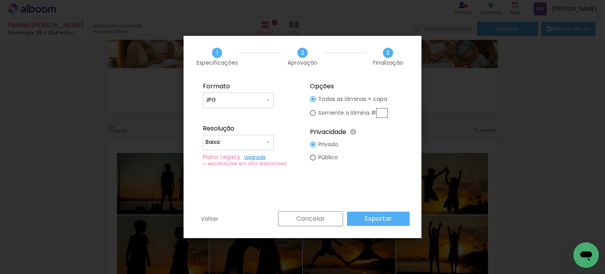
click at [250, 133] on fieldset "Formato JPG PDF Resolução Alta, 300 DPI Baixa Plano: Legacy Upgrade ∞ exportaçõ…" at bounding box center [249, 124] width 106 height 94
click at [249, 138] on input "Baixa" at bounding box center [235, 142] width 59 height 8
click at [395, 193] on div "Formato JPG PDF Resolução Alta, 300 DPI Baixa Plano: Legacy Upgrade ∞ exportaçõ…" at bounding box center [302, 144] width 238 height 134
click at [399, 217] on paper-button "Exportar" at bounding box center [378, 218] width 63 height 14
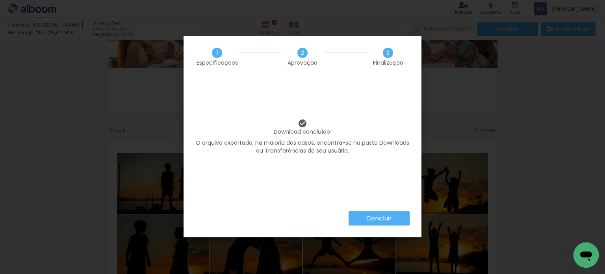
click at [363, 219] on paper-button "Concluir" at bounding box center [378, 218] width 61 height 14
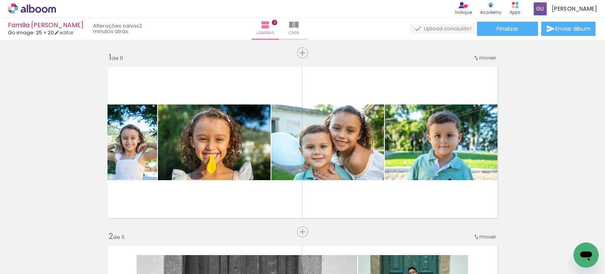
scroll to position [0, 1667]
